Goal: Task Accomplishment & Management: Manage account settings

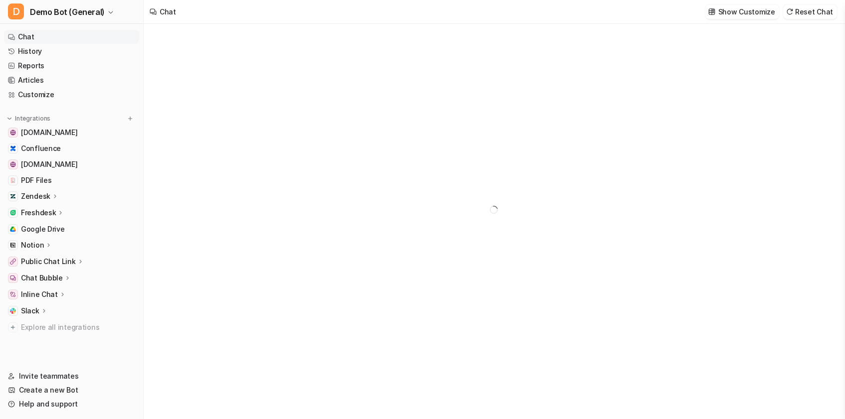
click at [46, 197] on p "Zendesk" at bounding box center [35, 197] width 29 height 10
type textarea "**********"
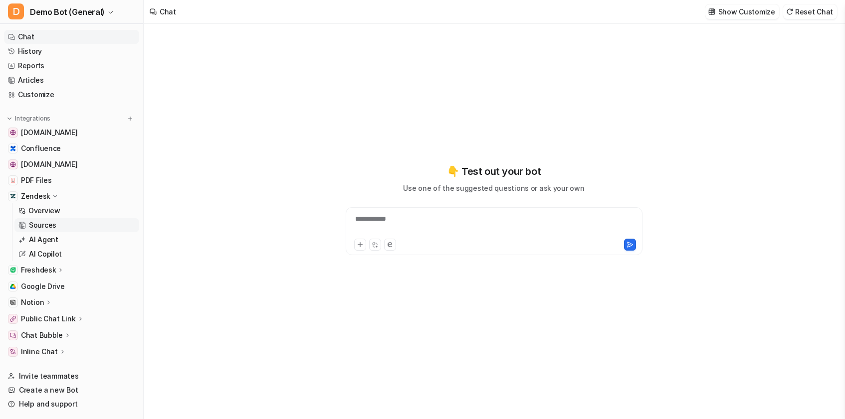
click at [53, 227] on p "Sources" at bounding box center [42, 225] width 27 height 10
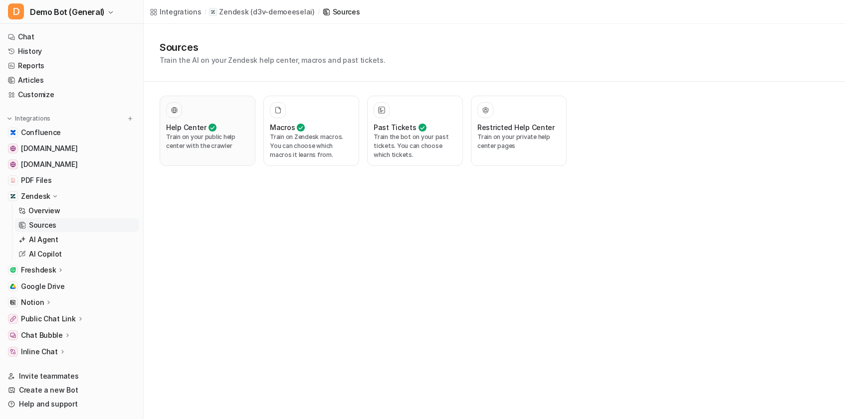
click at [250, 137] on button "Help Center Train on your public help center with the crawler" at bounding box center [208, 131] width 96 height 70
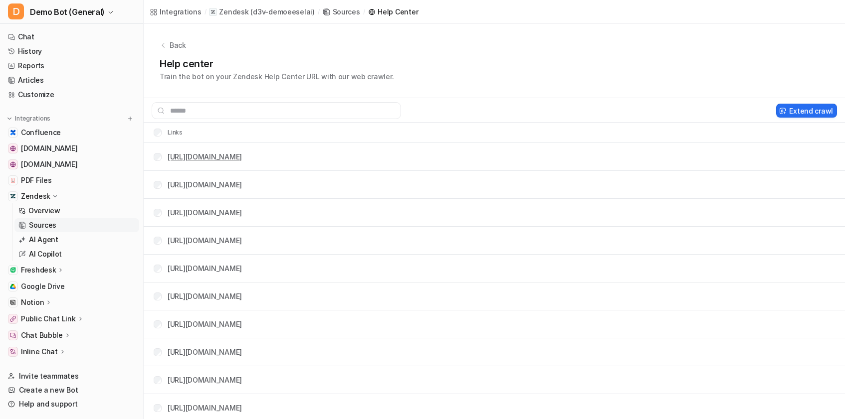
click at [206, 156] on link "[URL][DOMAIN_NAME]" at bounding box center [205, 157] width 74 height 8
click at [242, 186] on link "[URL][DOMAIN_NAME]" at bounding box center [205, 185] width 74 height 8
click at [156, 190] on td "[URL][DOMAIN_NAME]" at bounding box center [194, 185] width 97 height 18
click at [161, 178] on td "[URL][DOMAIN_NAME]" at bounding box center [194, 185] width 97 height 18
click at [53, 218] on link "Sources" at bounding box center [76, 225] width 125 height 14
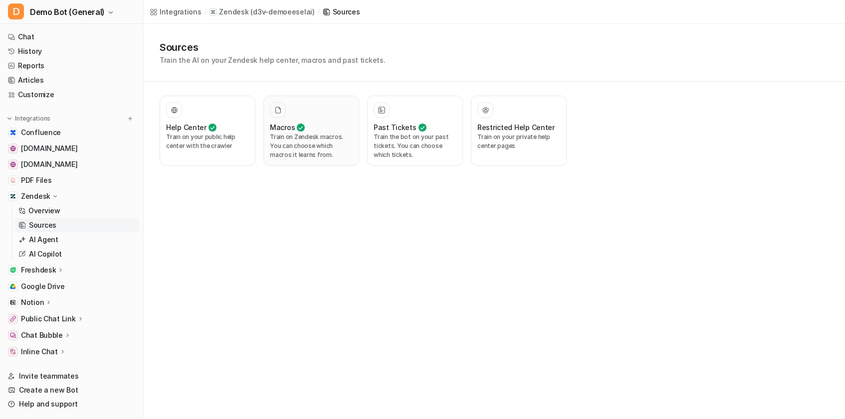
click at [309, 147] on p "Train on Zendesk macros. You can choose which macros it learns from." at bounding box center [311, 146] width 83 height 27
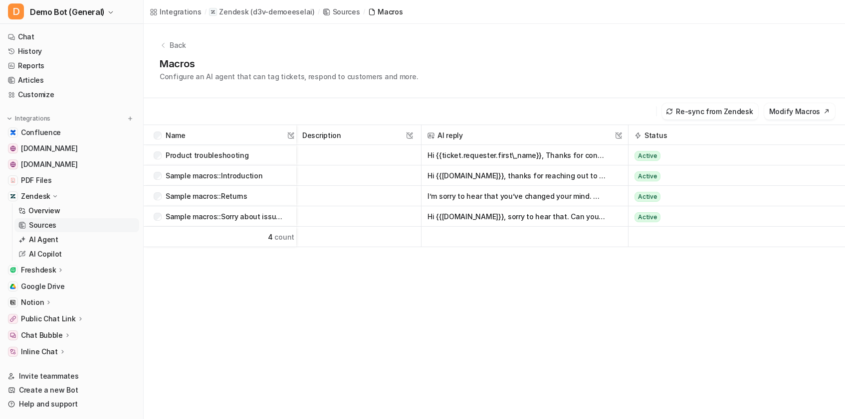
click at [492, 154] on button "Hi {{ticket.requester.first\_name}}, Thanks for contacting us! Which of your ne…" at bounding box center [516, 155] width 179 height 20
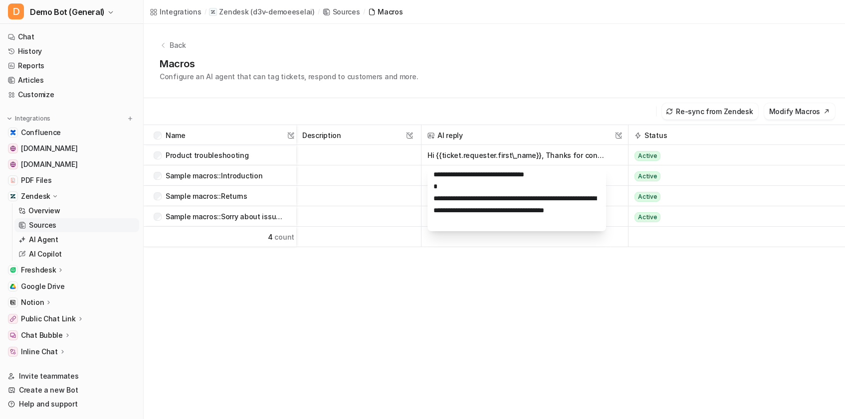
click at [442, 304] on div "**********" at bounding box center [494, 310] width 701 height 370
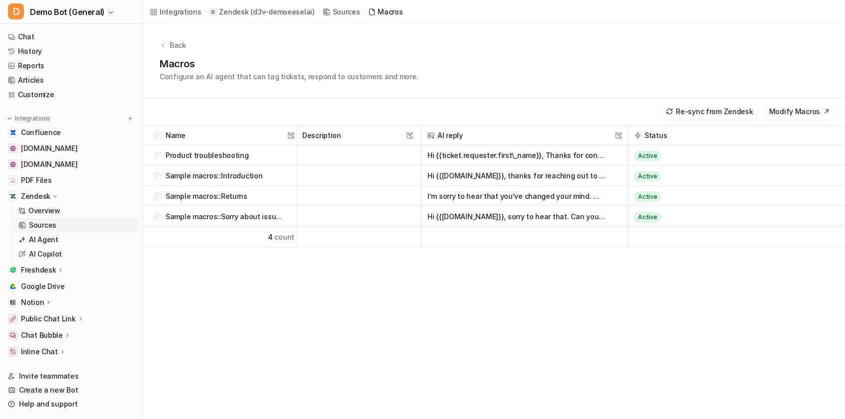
click at [220, 155] on p "Product troubleshooting" at bounding box center [207, 155] width 83 height 20
click at [267, 156] on div "Product troubleshooting" at bounding box center [218, 155] width 129 height 20
drag, startPoint x: 295, startPoint y: 131, endPoint x: 297, endPoint y: 152, distance: 21.5
click at [0, 0] on div "Name This field cannot be modified Description This field cannot be modified AI…" at bounding box center [0, 0] width 0 height 0
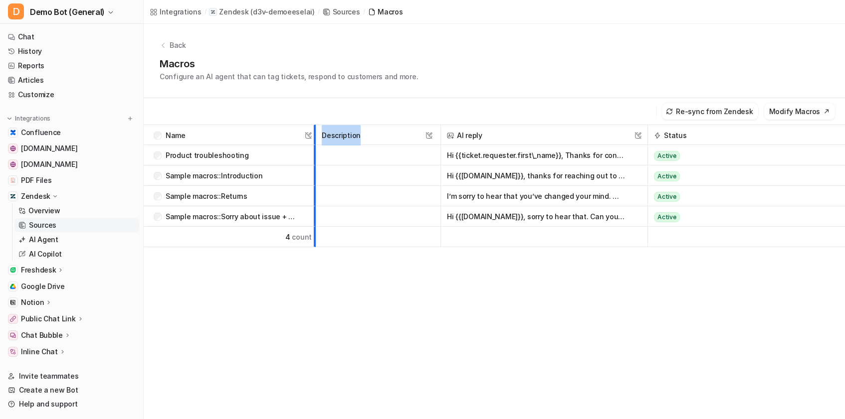
click at [314, 145] on div at bounding box center [311, 134] width 5 height 19
click at [392, 301] on div "Name This field cannot be modified Description This field cannot be modified AI…" at bounding box center [494, 310] width 701 height 370
click at [44, 51] on link "History" at bounding box center [71, 51] width 135 height 14
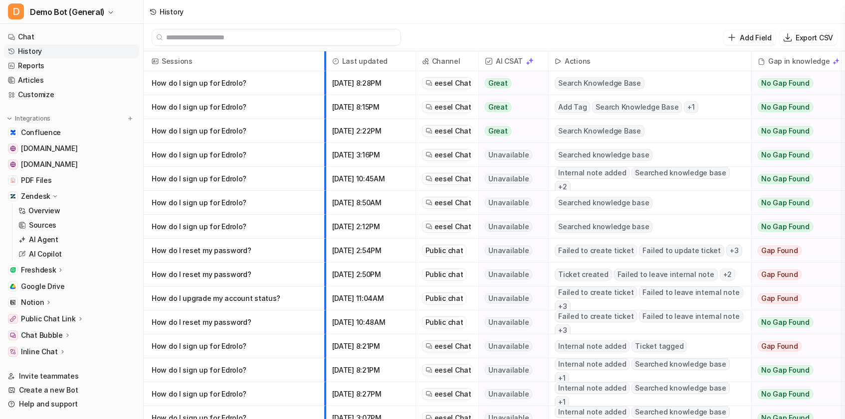
click at [323, 71] on div at bounding box center [321, 60] width 5 height 19
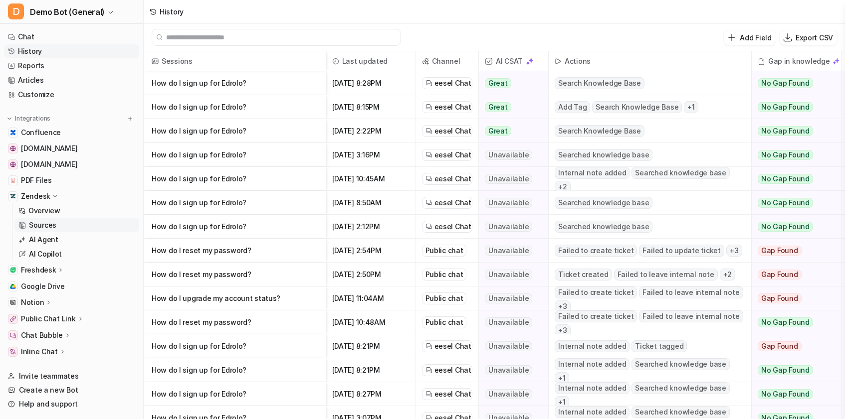
click at [50, 226] on p "Sources" at bounding box center [42, 225] width 27 height 10
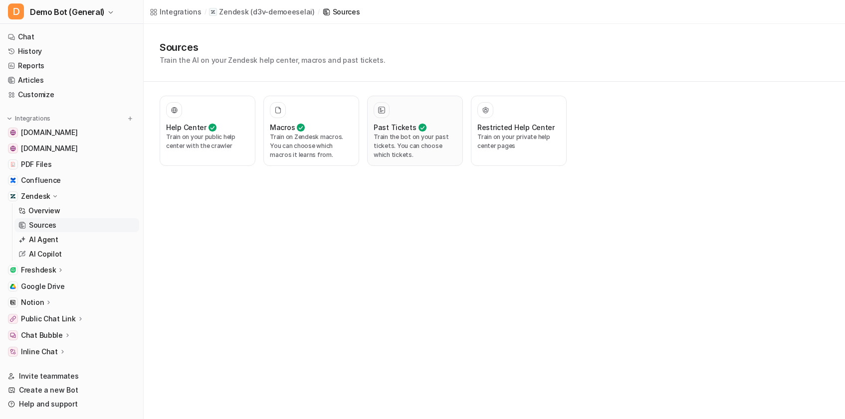
click at [409, 147] on p "Train the bot on your past tickets. You can choose which tickets." at bounding box center [415, 146] width 83 height 27
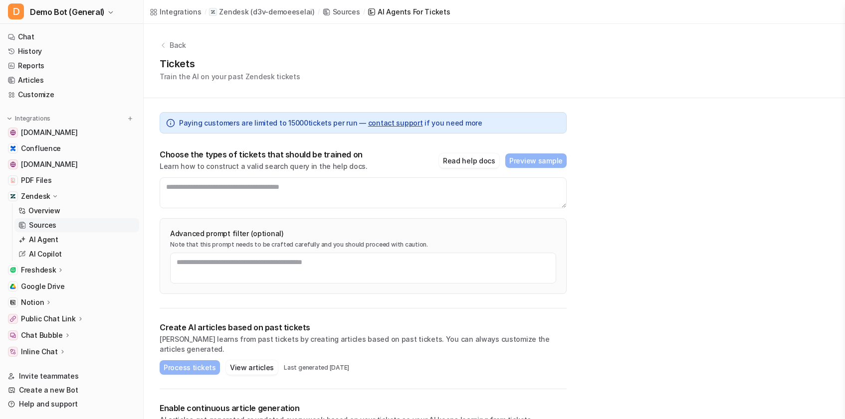
click at [341, 15] on div "Sources" at bounding box center [346, 11] width 27 height 10
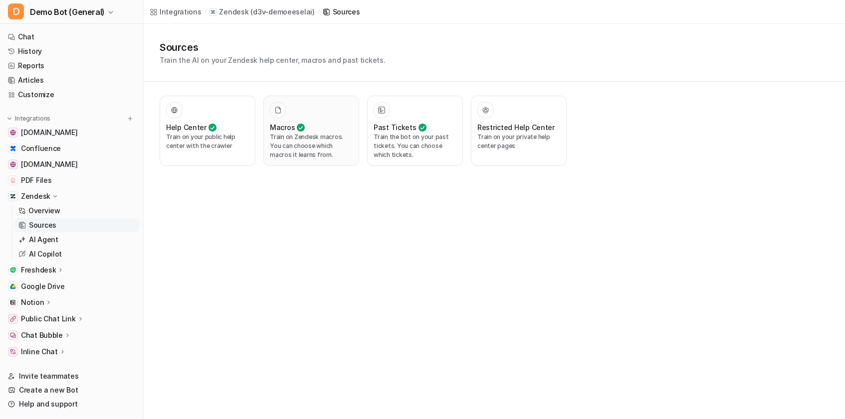
click at [303, 142] on p "Train on Zendesk macros. You can choose which macros it learns from." at bounding box center [311, 146] width 83 height 27
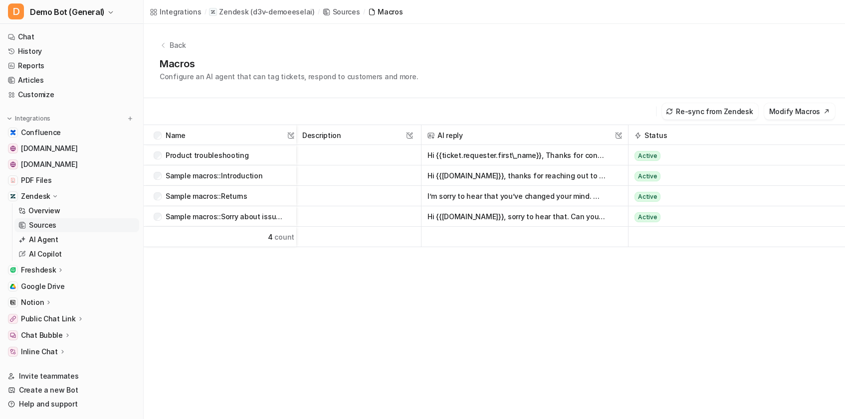
click at [341, 14] on div "Sources" at bounding box center [346, 11] width 27 height 10
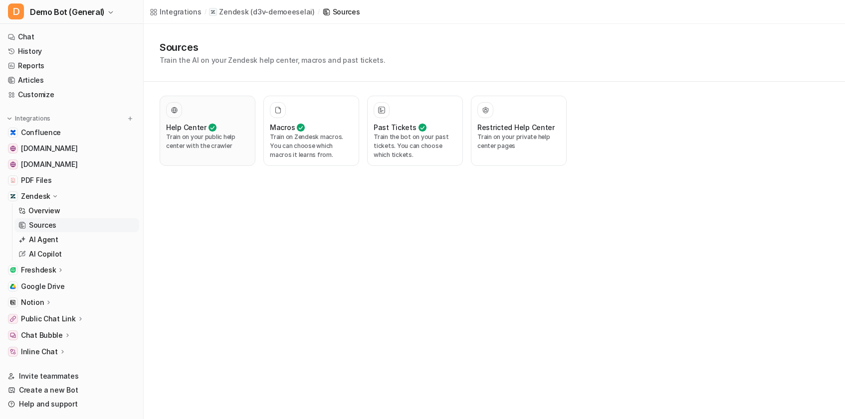
click at [193, 128] on h3 "Help Center" at bounding box center [186, 127] width 40 height 10
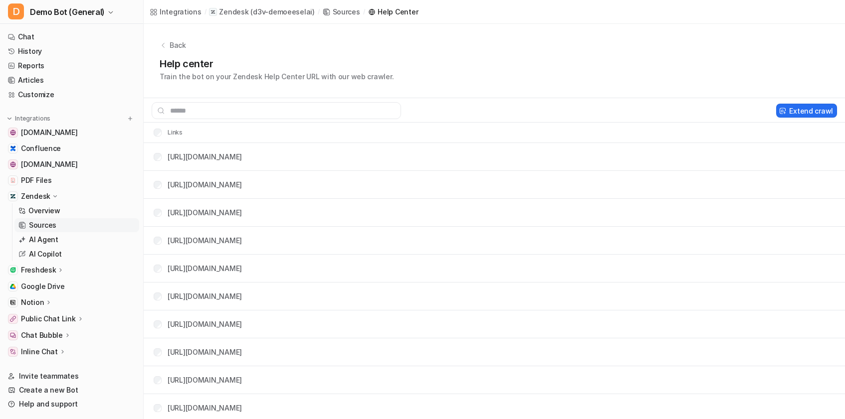
click at [346, 9] on div "Sources" at bounding box center [346, 11] width 27 height 10
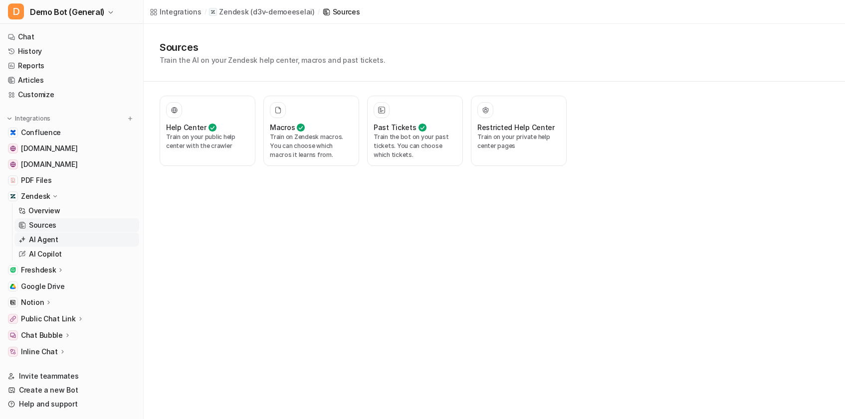
click at [51, 243] on p "AI Agent" at bounding box center [43, 240] width 29 height 10
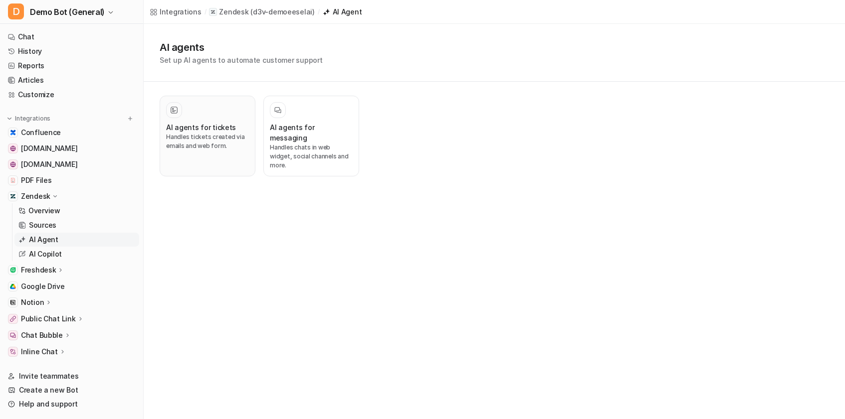
click at [215, 104] on div at bounding box center [207, 110] width 83 height 16
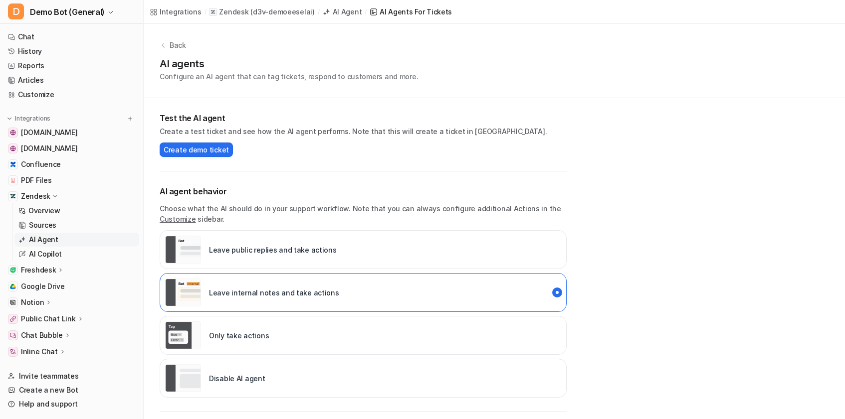
click at [43, 241] on p "AI Agent" at bounding box center [43, 240] width 29 height 10
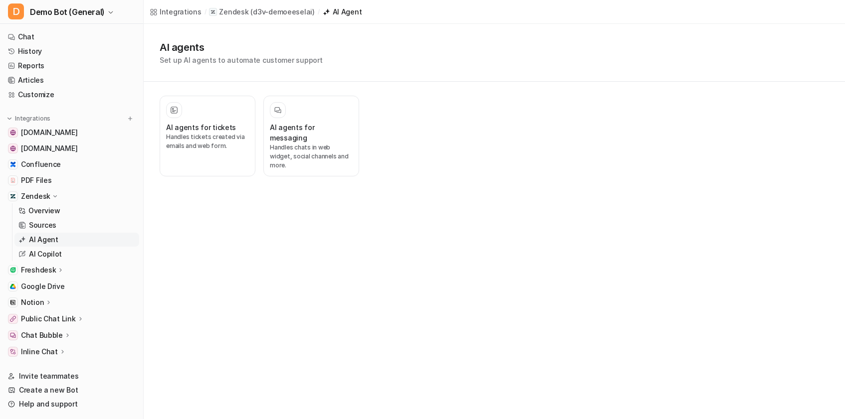
click at [181, 47] on h1 "AI agents" at bounding box center [241, 47] width 163 height 15
click at [39, 37] on link "Chat" at bounding box center [71, 37] width 135 height 14
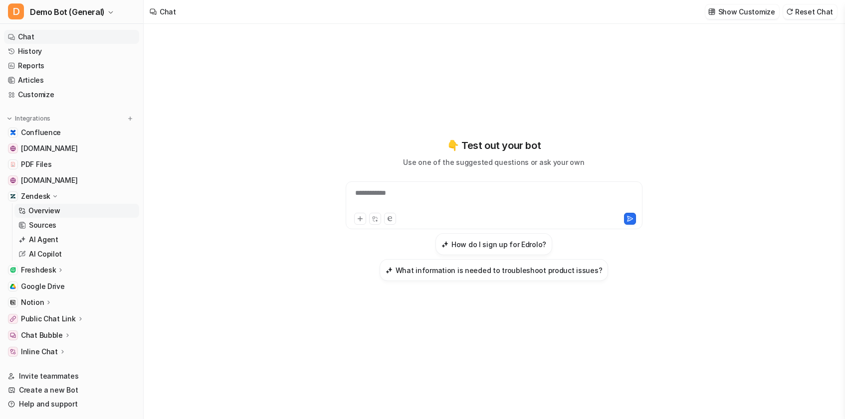
click at [67, 206] on link "Overview" at bounding box center [76, 211] width 125 height 14
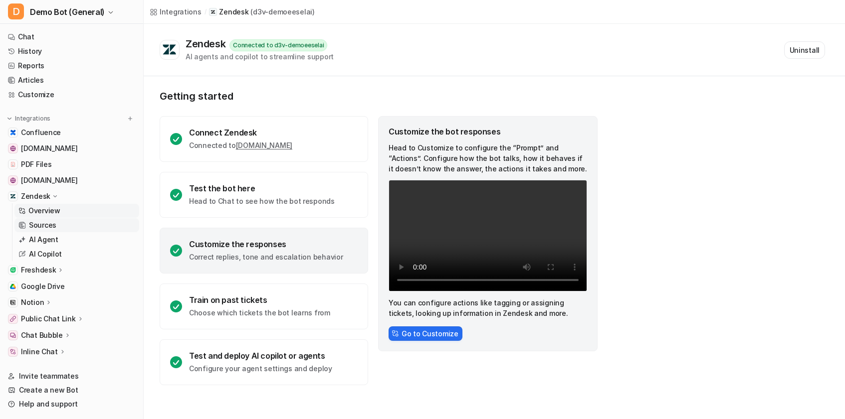
click at [84, 222] on link "Sources" at bounding box center [76, 225] width 125 height 14
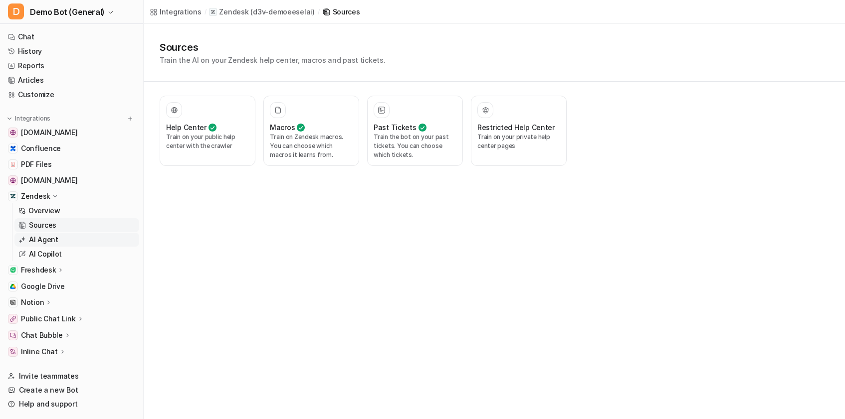
click at [89, 236] on link "AI Agent" at bounding box center [76, 240] width 125 height 14
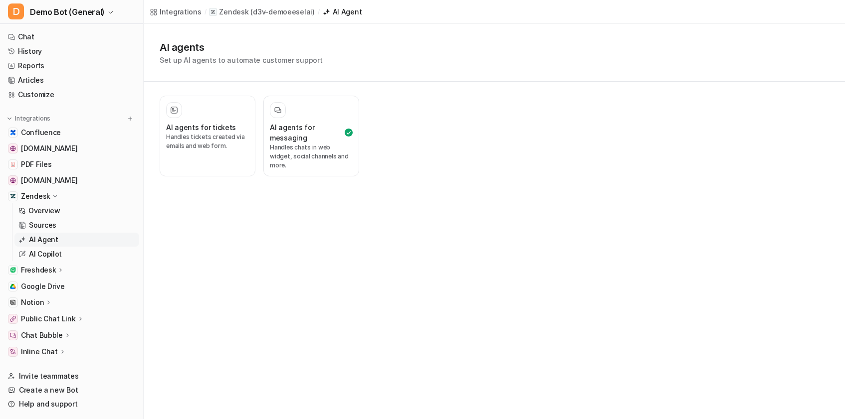
click at [167, 43] on h1 "AI agents" at bounding box center [241, 47] width 163 height 15
click at [180, 47] on h1 "AI agents" at bounding box center [241, 47] width 163 height 15
drag, startPoint x: 161, startPoint y: 46, endPoint x: 435, endPoint y: 73, distance: 275.1
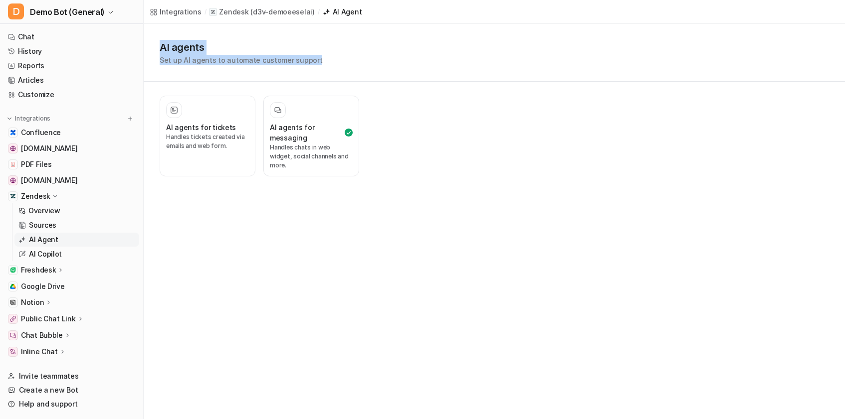
click at [435, 73] on div "AI agents Set up AI agents to automate customer support" at bounding box center [494, 53] width 701 height 58
click at [430, 51] on div "AI agents Set up AI agents to automate customer support" at bounding box center [494, 52] width 669 height 25
drag, startPoint x: 392, startPoint y: 62, endPoint x: 145, endPoint y: 40, distance: 247.8
click at [145, 40] on div "AI agents Set up AI agents to automate customer support" at bounding box center [494, 53] width 701 height 58
click at [197, 41] on h1 "AI agents" at bounding box center [241, 47] width 163 height 15
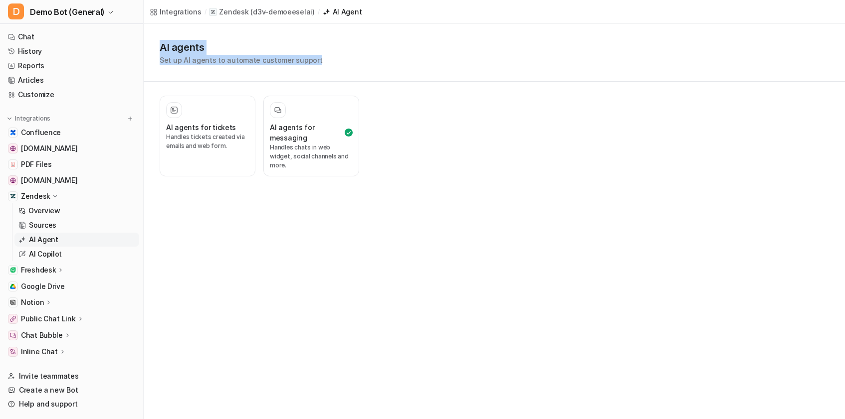
drag, startPoint x: 157, startPoint y: 49, endPoint x: 432, endPoint y: 61, distance: 276.1
click at [432, 61] on div "AI agents Set up AI agents to automate customer support" at bounding box center [494, 53] width 701 height 58
click at [61, 33] on link "Chat" at bounding box center [71, 37] width 135 height 14
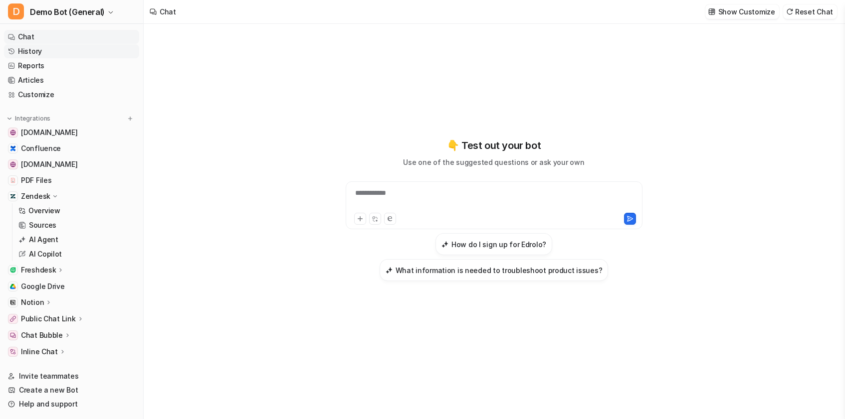
click at [40, 49] on link "History" at bounding box center [71, 51] width 135 height 14
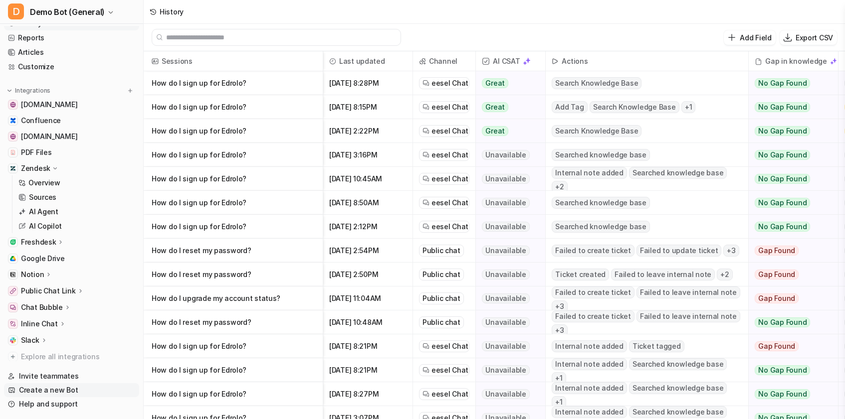
scroll to position [39, 0]
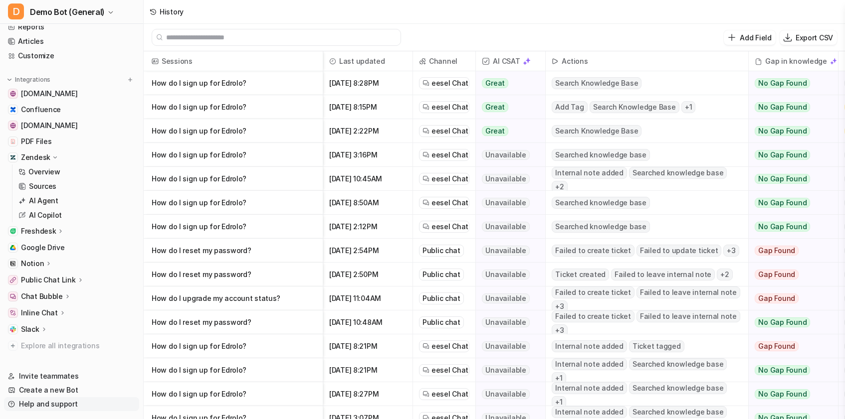
click at [64, 404] on link "Help and support" at bounding box center [71, 404] width 135 height 14
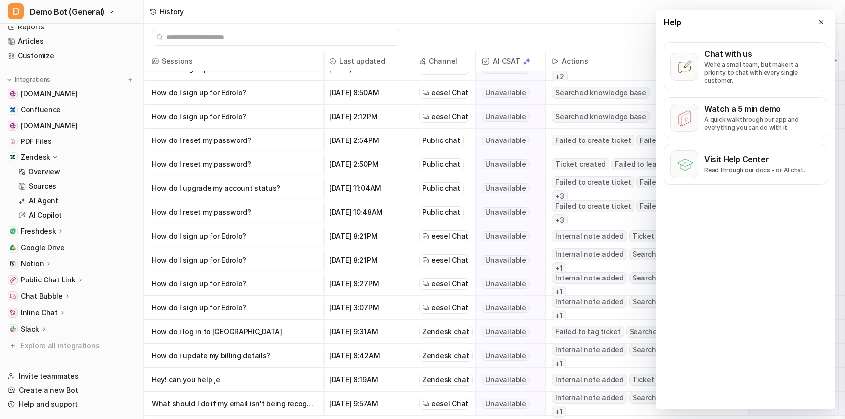
scroll to position [0, 0]
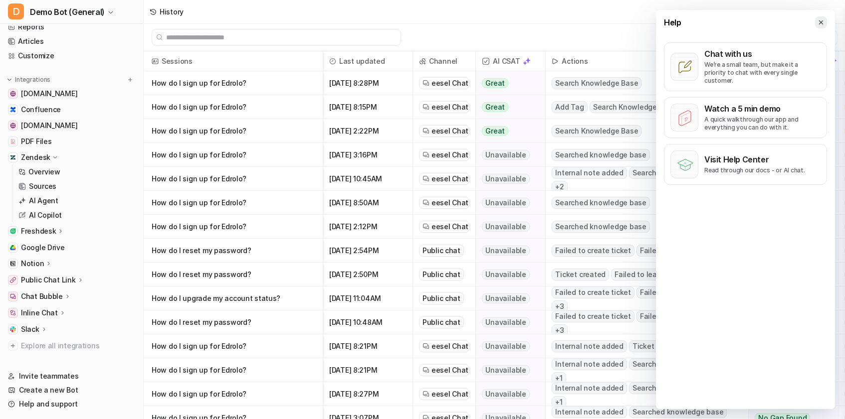
click at [816, 20] on button at bounding box center [821, 22] width 12 height 12
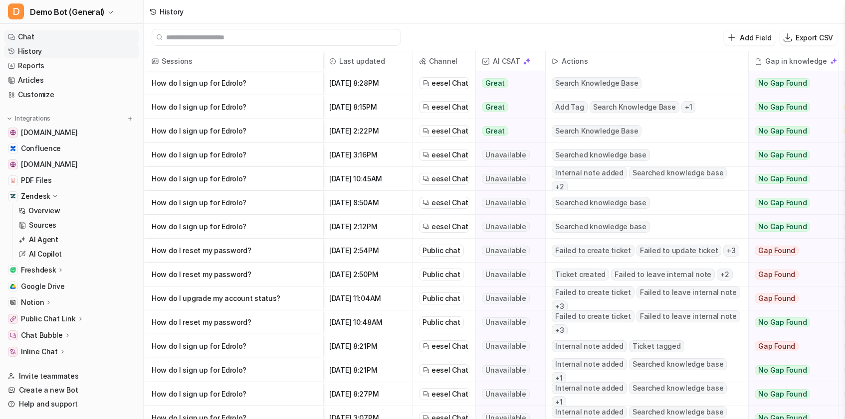
click at [55, 35] on link "Chat" at bounding box center [71, 37] width 135 height 14
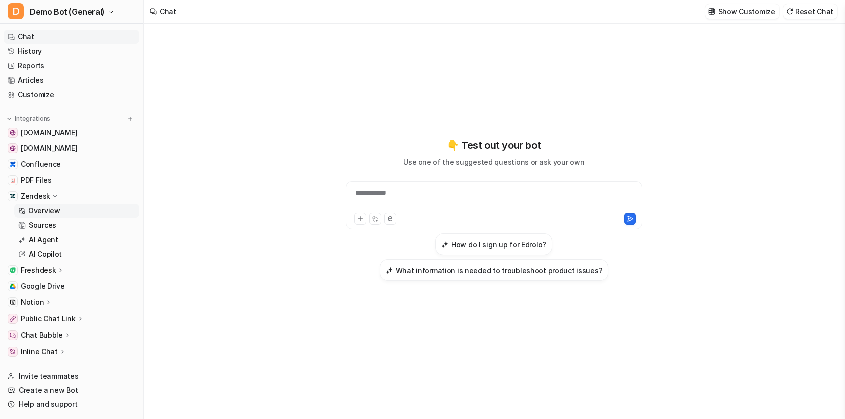
click at [38, 215] on p "Overview" at bounding box center [44, 211] width 32 height 10
click at [46, 224] on p "Sources" at bounding box center [42, 225] width 27 height 10
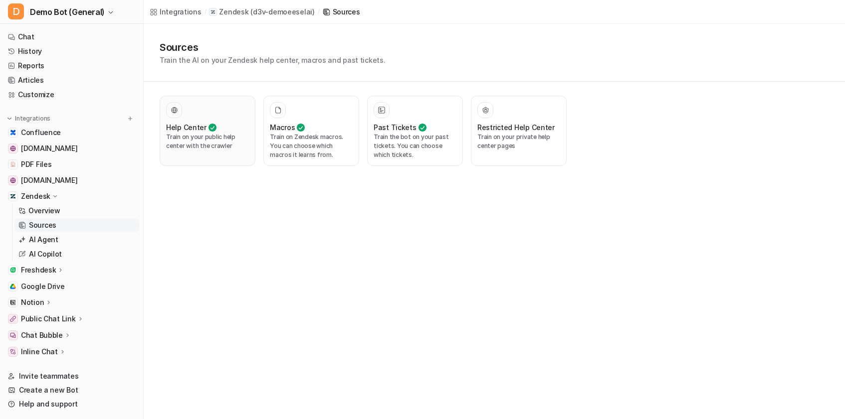
click at [202, 148] on p "Train on your public help center with the crawler" at bounding box center [207, 142] width 83 height 18
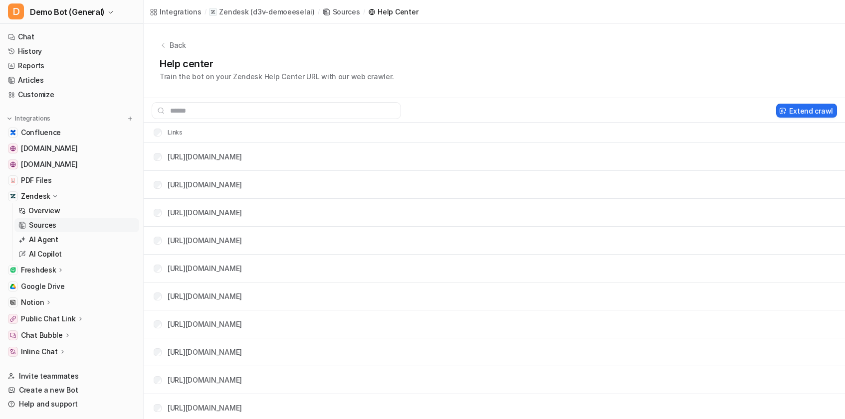
click at [535, 169] on tr "[URL][DOMAIN_NAME]" at bounding box center [494, 157] width 701 height 28
click at [530, 152] on tr "[URL][DOMAIN_NAME]" at bounding box center [494, 157] width 701 height 28
click at [52, 234] on link "AI Agent" at bounding box center [76, 240] width 125 height 14
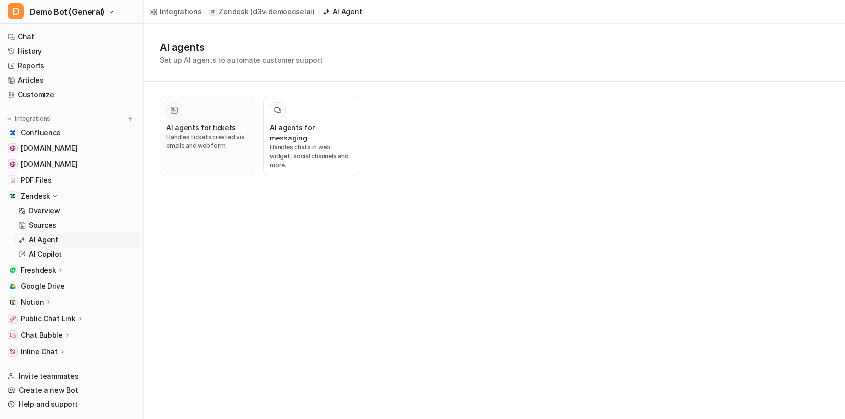
click at [212, 128] on h3 "AI agents for tickets" at bounding box center [201, 127] width 70 height 10
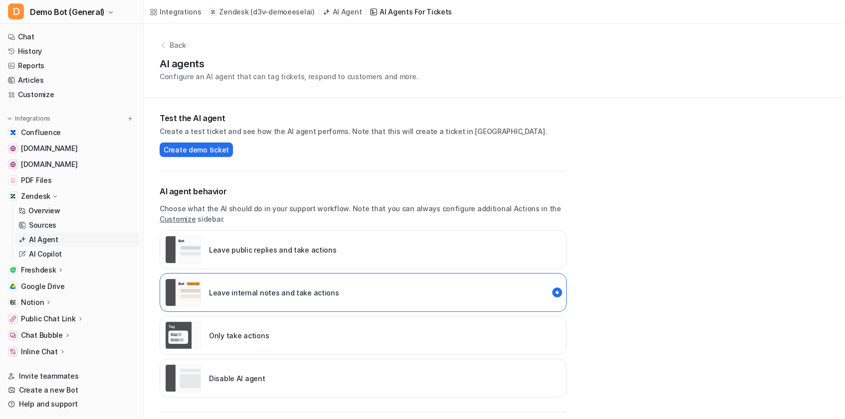
scroll to position [216, 0]
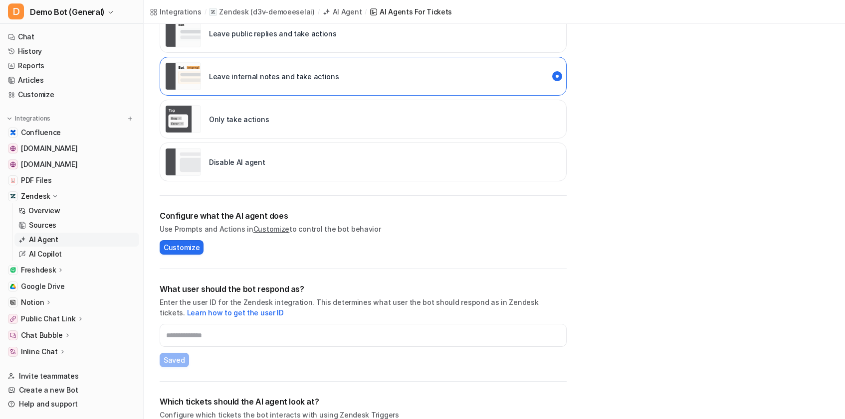
click at [207, 207] on div "Configure what the AI agent does Use Prompts and Actions in Customize to contro…" at bounding box center [363, 232] width 407 height 73
click at [246, 291] on h2 "What user should the bot respond as?" at bounding box center [363, 289] width 407 height 12
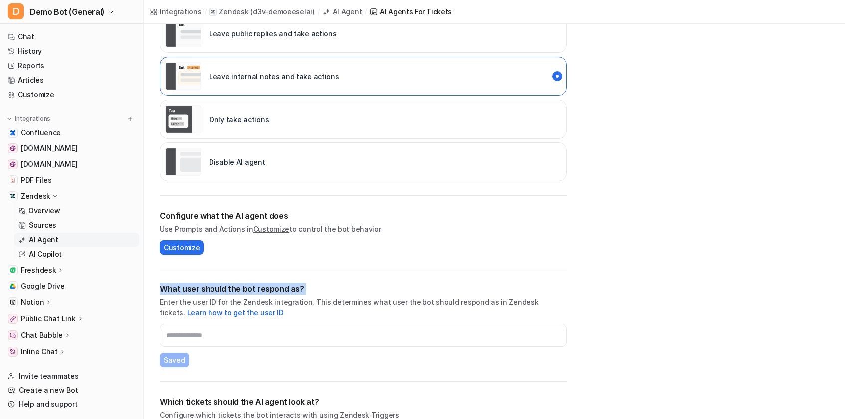
click at [246, 291] on h2 "What user should the bot respond as?" at bounding box center [363, 289] width 407 height 12
click at [250, 301] on p "Enter the user ID for the Zendesk integration. This determines what user the bo…" at bounding box center [363, 307] width 407 height 21
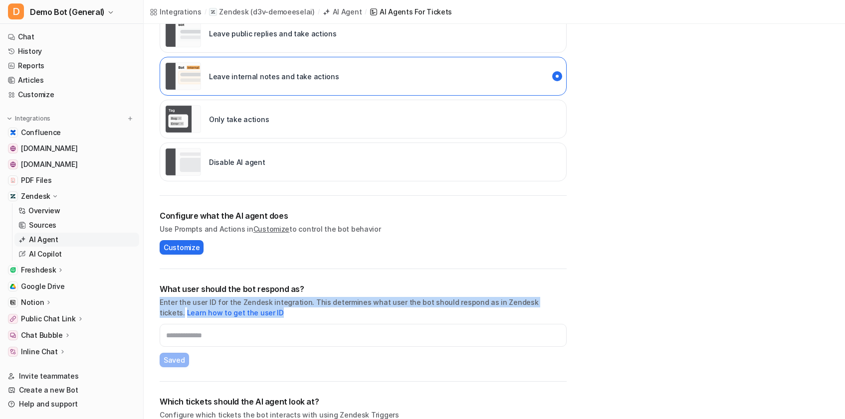
click at [250, 301] on p "Enter the user ID for the Zendesk integration. This determines what user the bo…" at bounding box center [363, 307] width 407 height 21
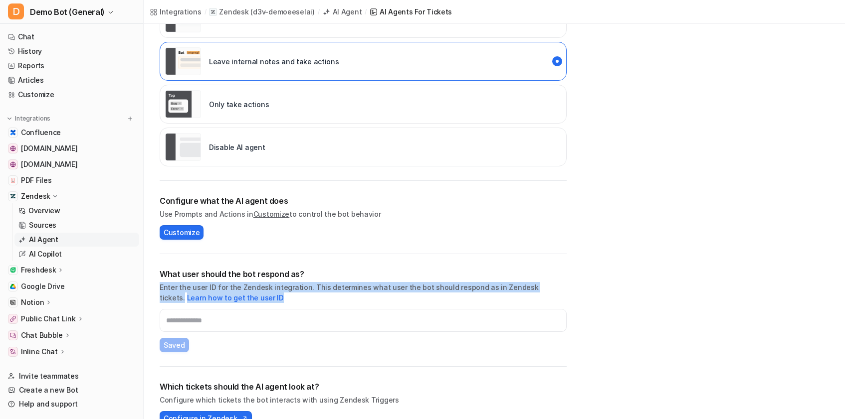
scroll to position [252, 0]
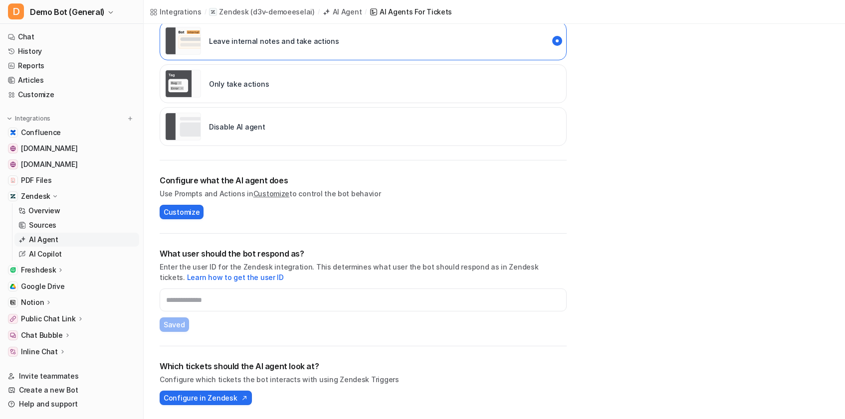
click at [331, 376] on p "Configure which tickets the bot interacts with using Zendesk Triggers" at bounding box center [363, 380] width 407 height 10
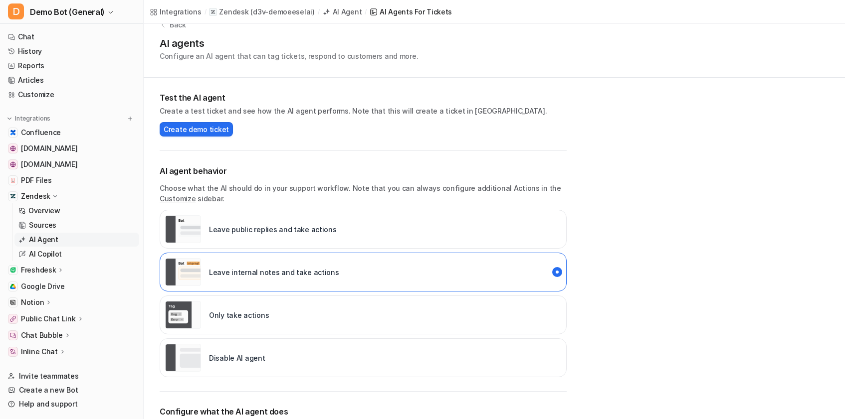
scroll to position [0, 0]
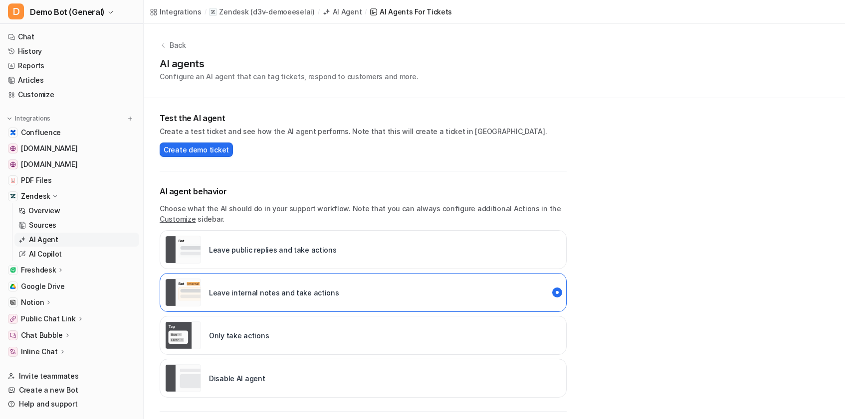
click at [39, 196] on p "Zendesk" at bounding box center [35, 197] width 29 height 10
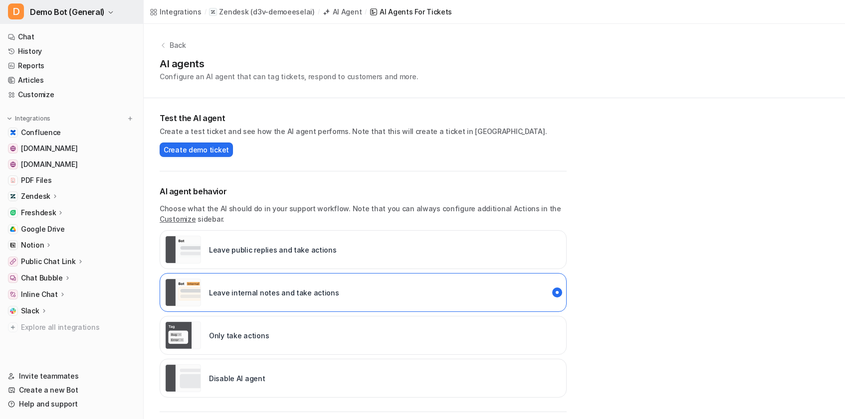
click at [58, 16] on span "Demo Bot (General)" at bounding box center [67, 12] width 75 height 14
click at [28, 10] on button "D Demo Bot (General)" at bounding box center [71, 12] width 143 height 24
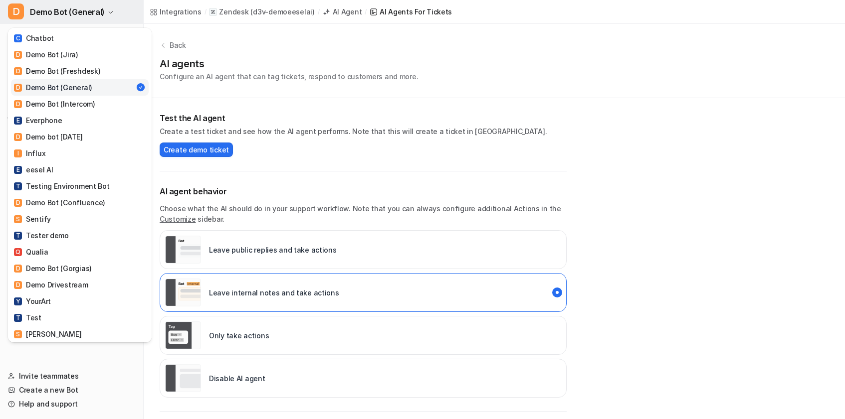
click at [28, 10] on button "D Demo Bot (General)" at bounding box center [71, 12] width 143 height 24
